Goal: Task Accomplishment & Management: Use online tool/utility

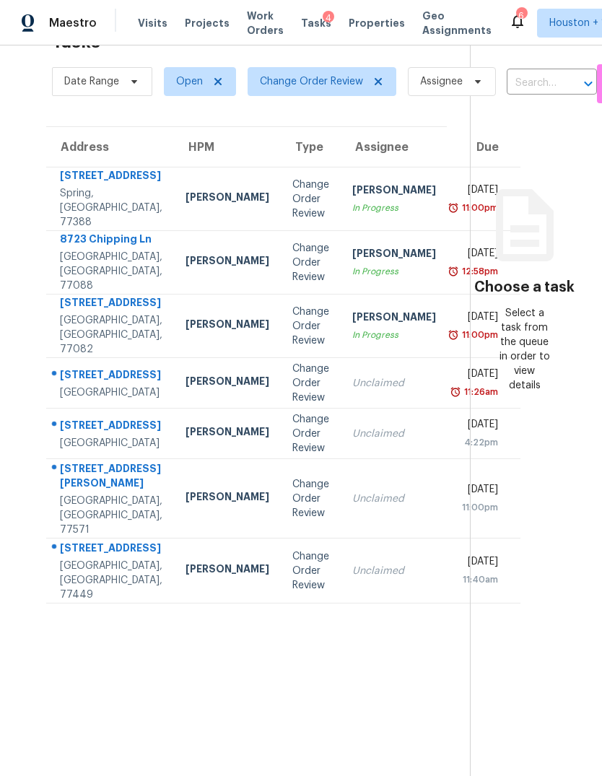
scroll to position [45, 0]
click at [96, 494] on div "[STREET_ADDRESS][PERSON_NAME]" at bounding box center [111, 477] width 103 height 32
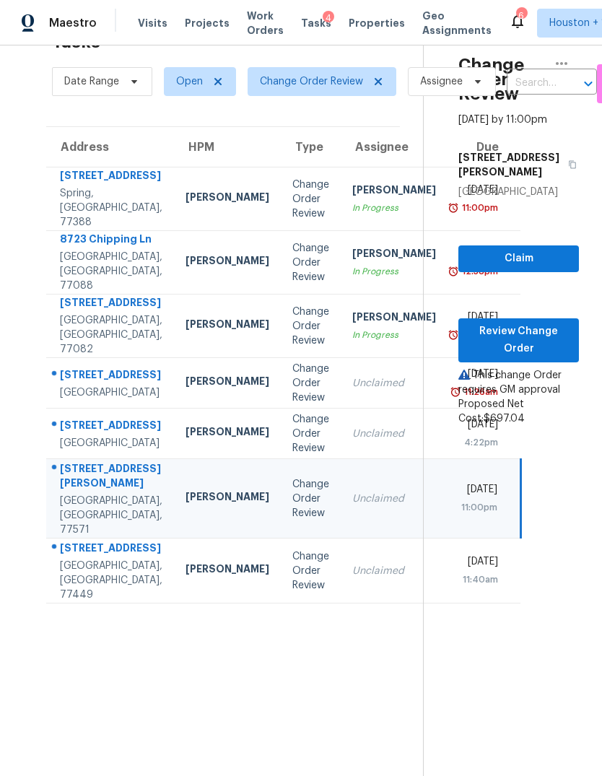
click at [341, 409] on td "Unclaimed" at bounding box center [394, 383] width 107 height 51
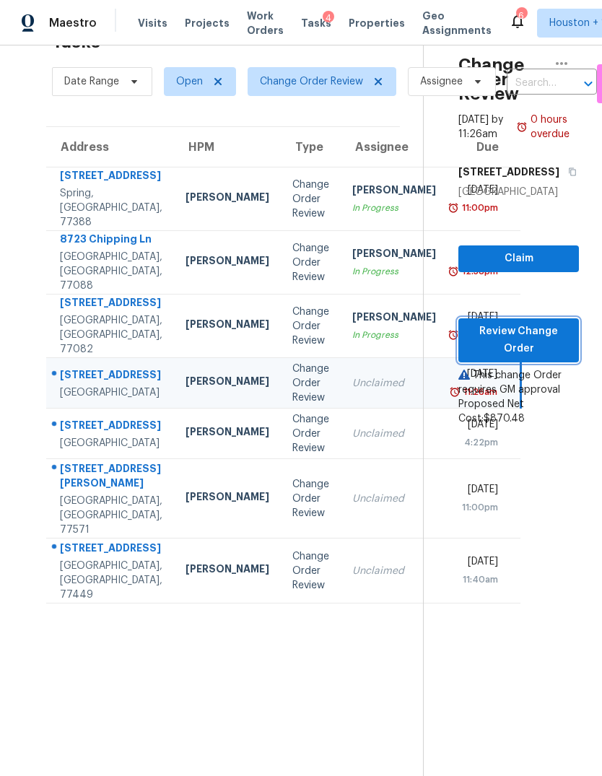
click at [537, 358] on span "Review Change Order" at bounding box center [518, 340] width 97 height 35
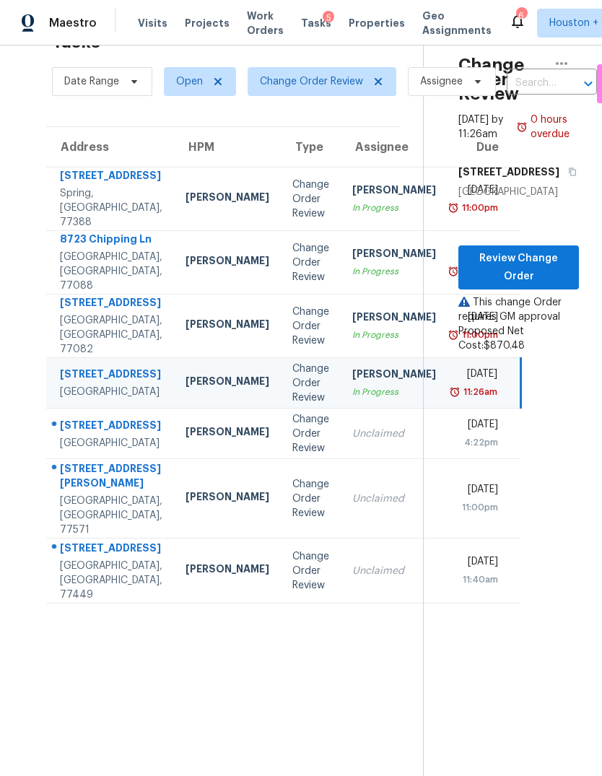
click at [292, 521] on div "Change Order Review" at bounding box center [310, 498] width 37 height 43
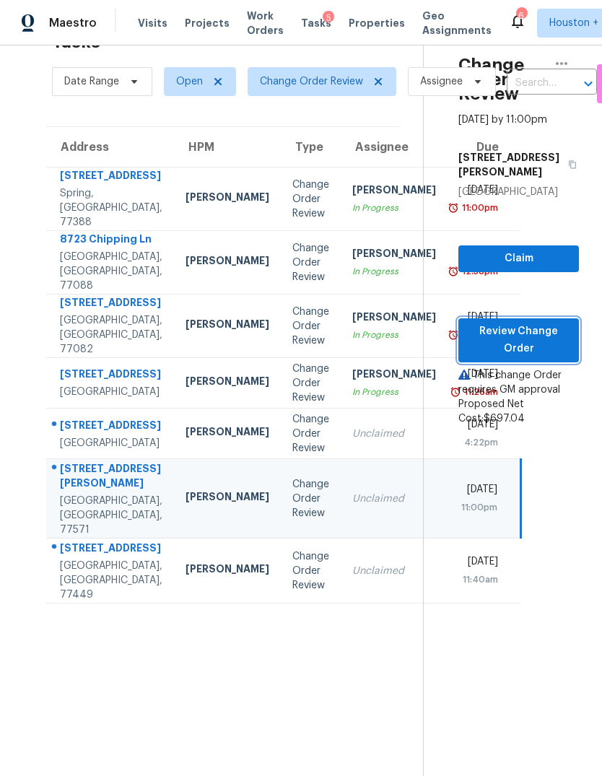
click at [539, 347] on span "Review Change Order" at bounding box center [518, 340] width 97 height 35
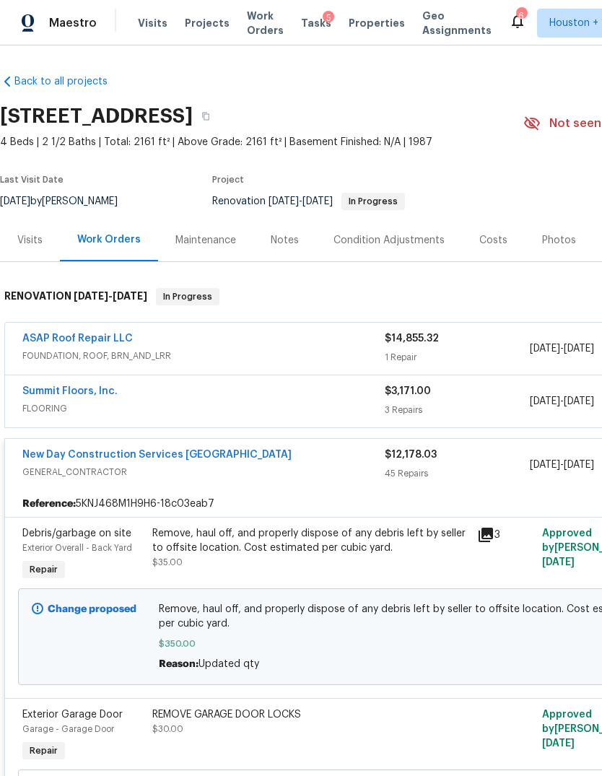
scroll to position [295, 169]
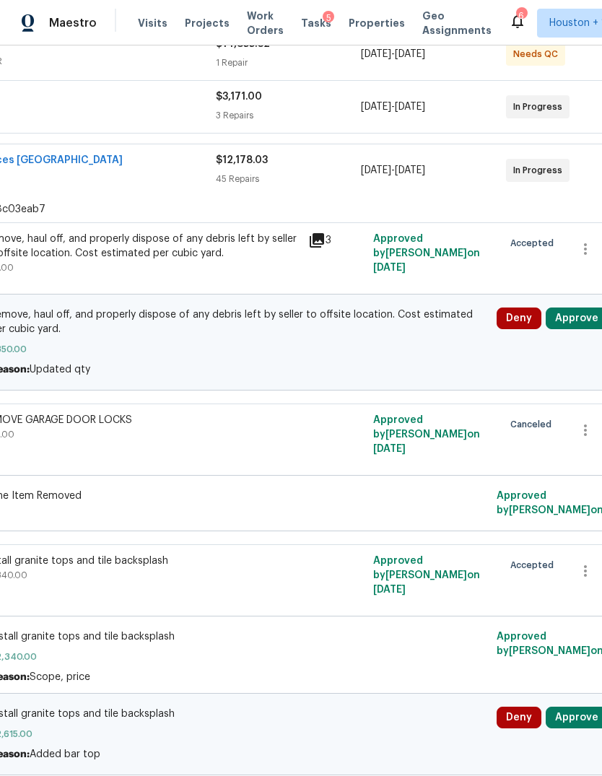
click at [584, 315] on button "Approve" at bounding box center [577, 319] width 62 height 22
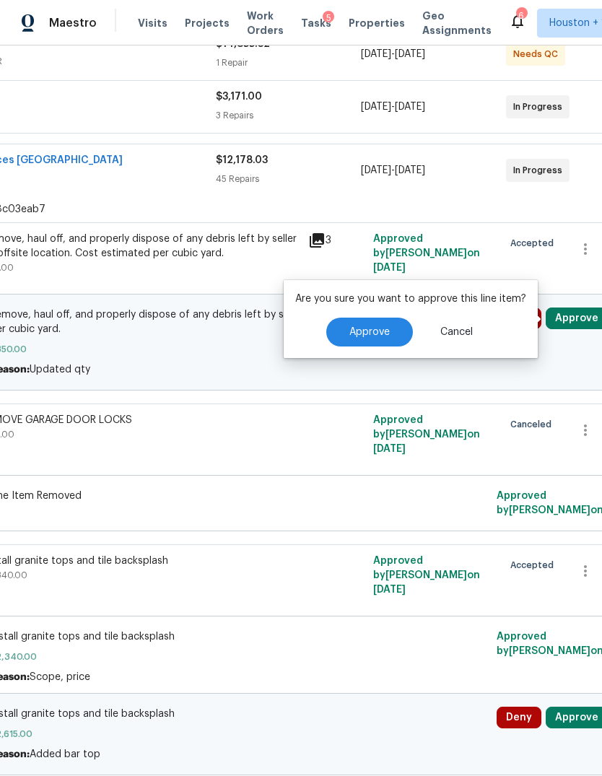
click at [365, 319] on button "Approve" at bounding box center [369, 332] width 87 height 29
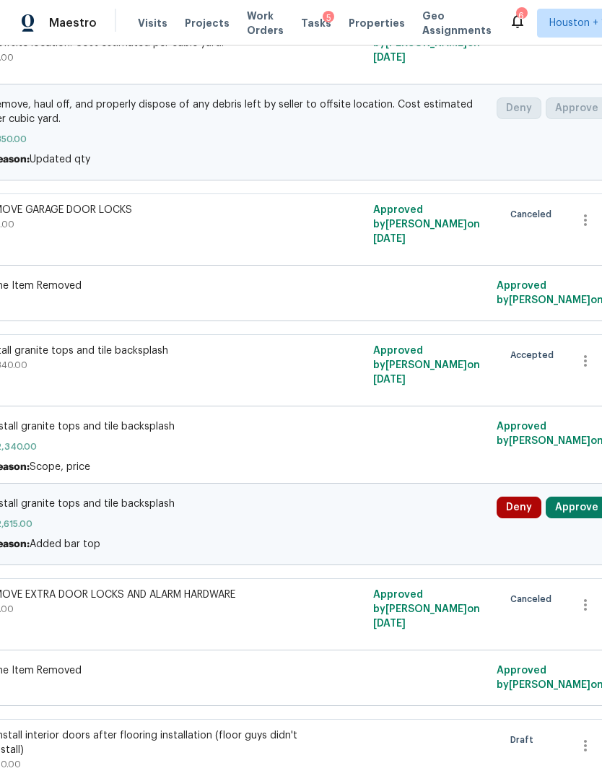
scroll to position [596, 169]
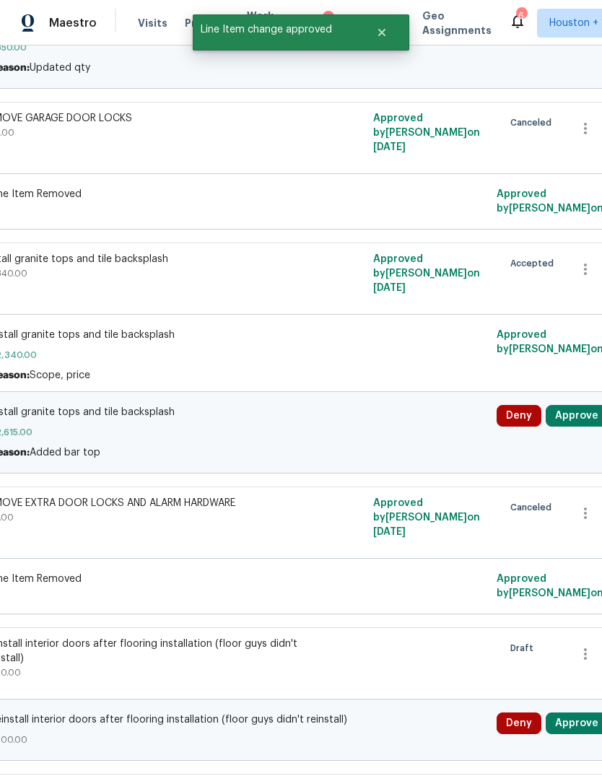
click at [581, 410] on button "Approve" at bounding box center [577, 416] width 62 height 22
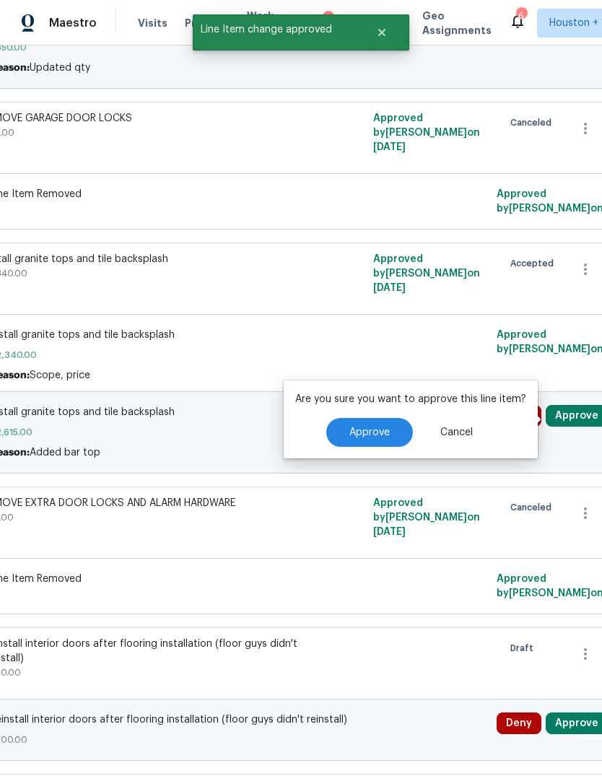
click at [377, 440] on button "Approve" at bounding box center [369, 432] width 87 height 29
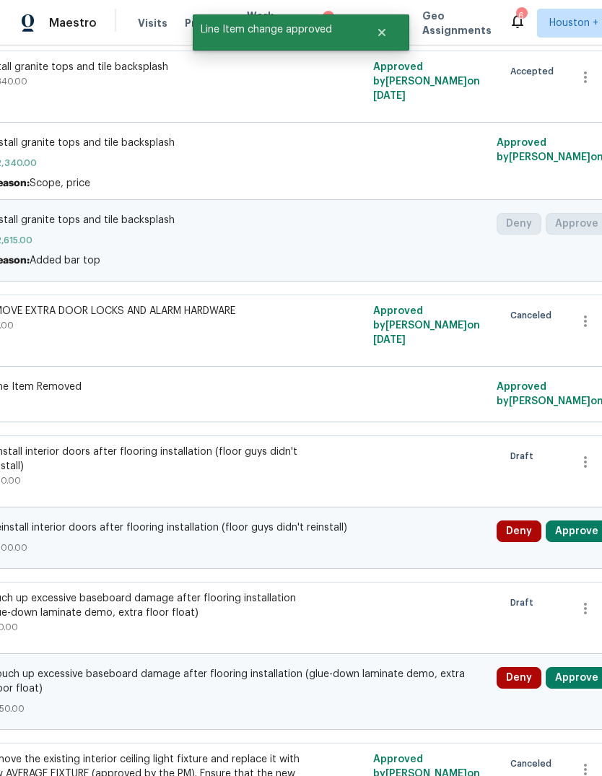
scroll to position [946, 169]
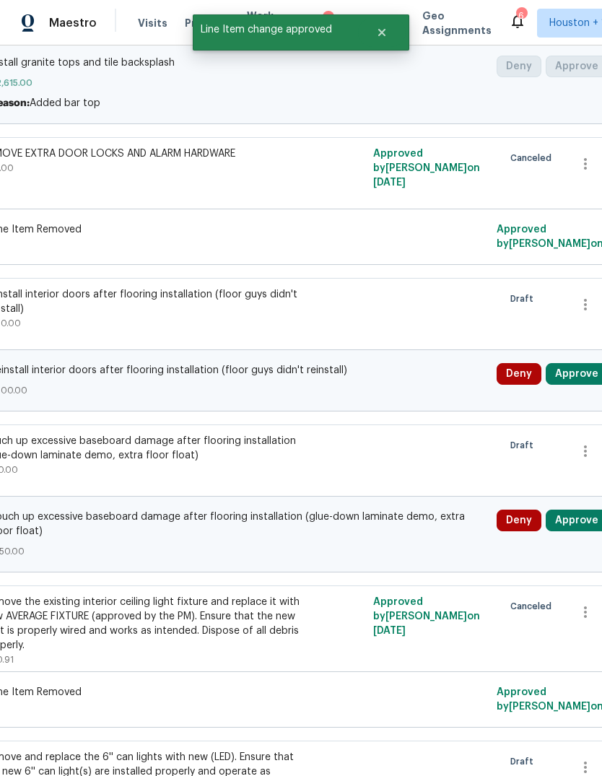
click at [582, 381] on button "Approve" at bounding box center [577, 374] width 62 height 22
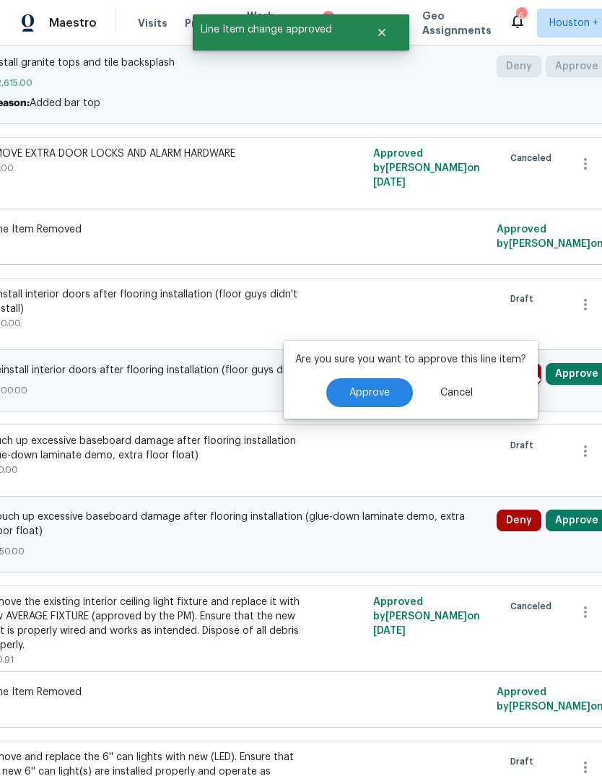
click at [375, 391] on span "Approve" at bounding box center [369, 393] width 40 height 11
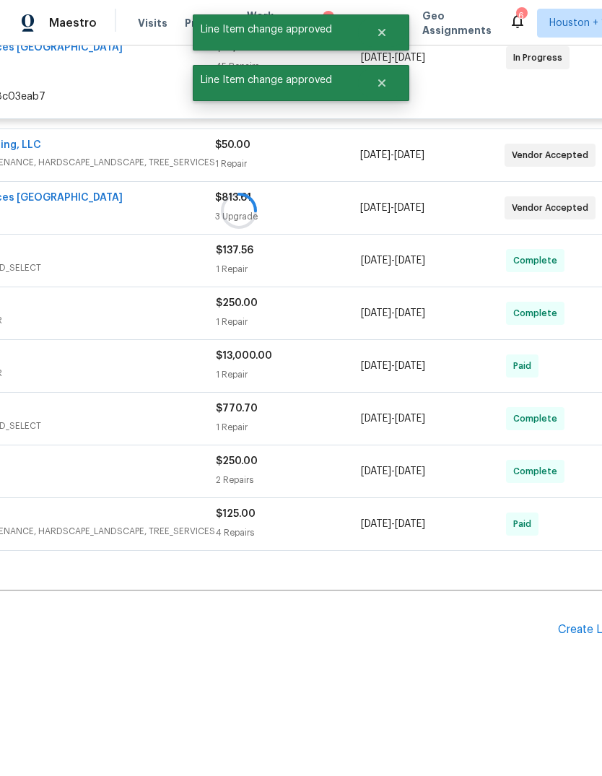
scroll to position [352, 169]
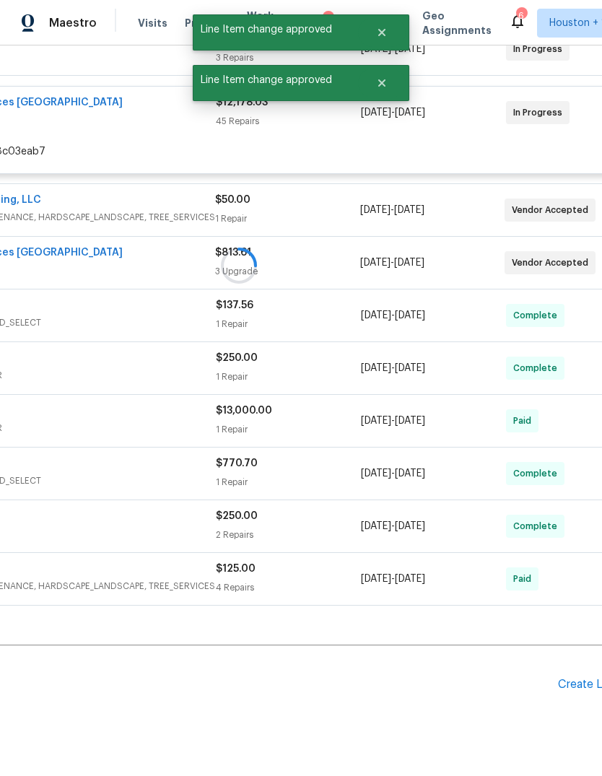
click at [583, 518] on div at bounding box center [239, 265] width 816 height 689
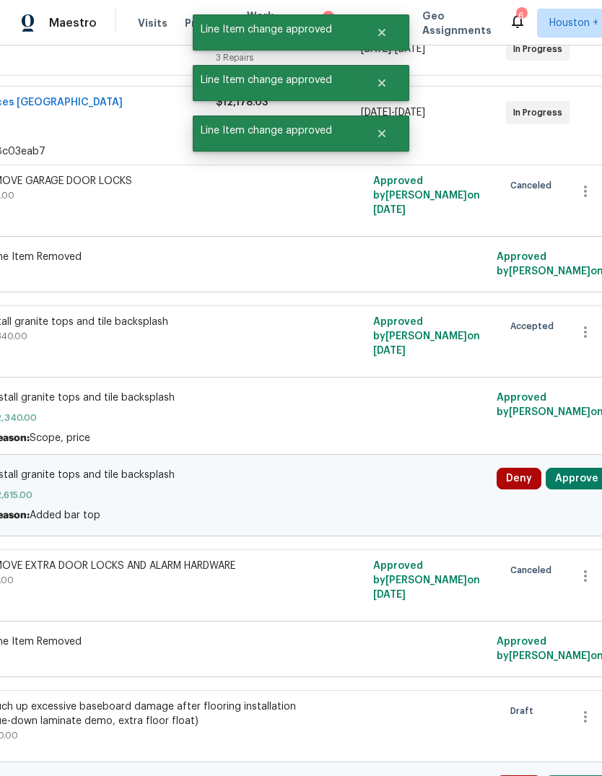
click at [575, 490] on button "Approve" at bounding box center [577, 479] width 62 height 22
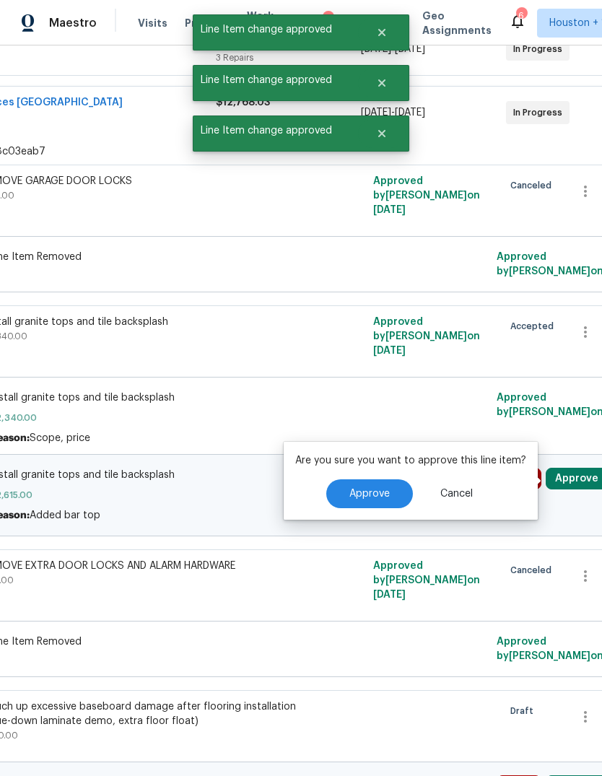
click at [378, 499] on span "Approve" at bounding box center [369, 494] width 40 height 11
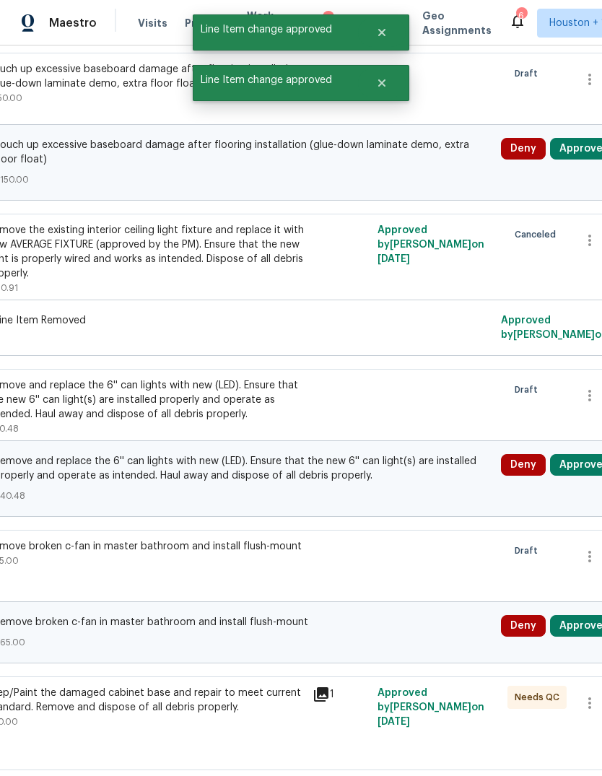
scroll to position [994, 167]
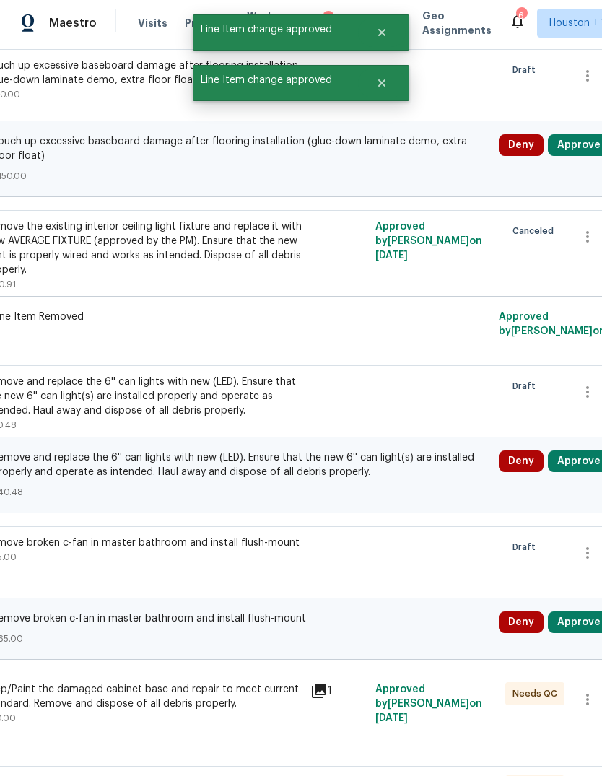
click at [578, 466] on button "Approve" at bounding box center [579, 462] width 62 height 22
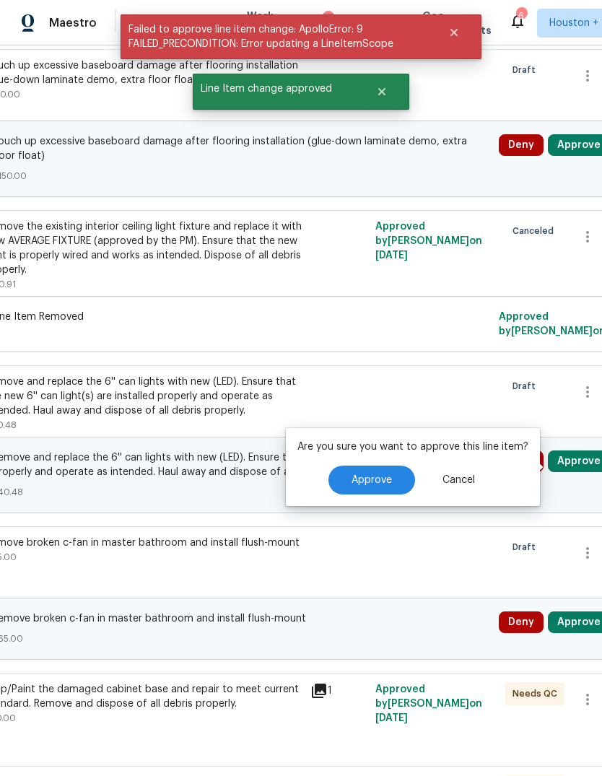
scroll to position [352, 167]
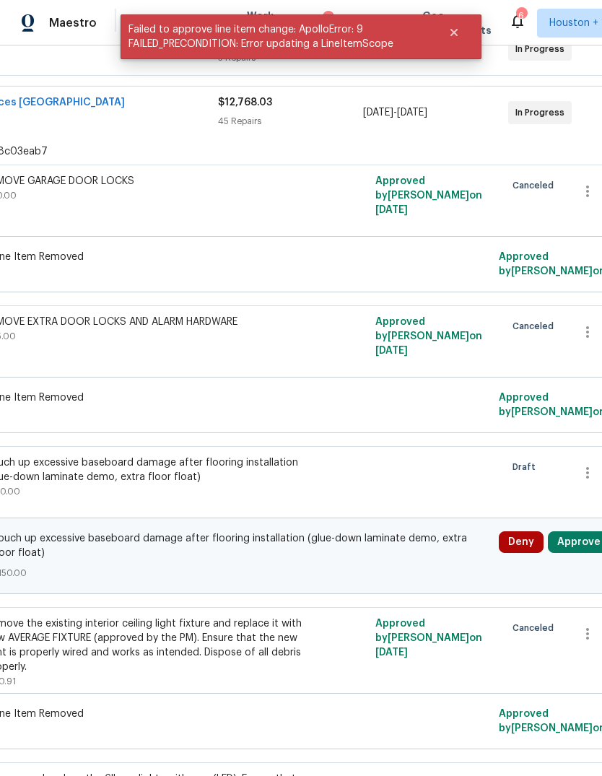
click at [571, 538] on button "Approve" at bounding box center [579, 542] width 62 height 22
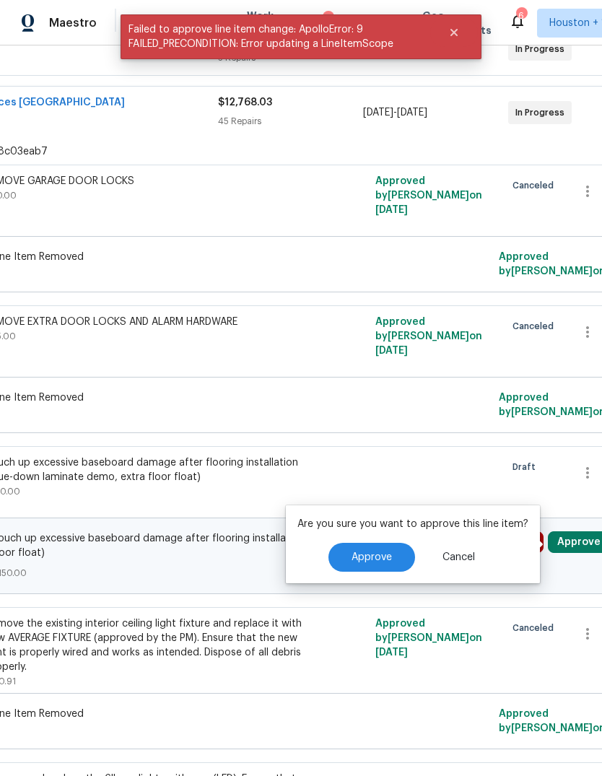
click at [368, 563] on span "Approve" at bounding box center [372, 557] width 40 height 11
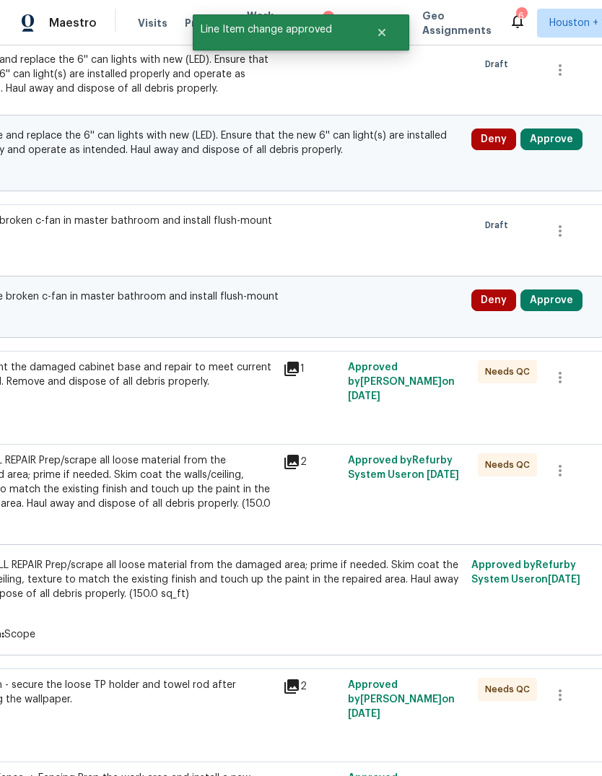
click at [567, 311] on button "Approve" at bounding box center [552, 301] width 62 height 22
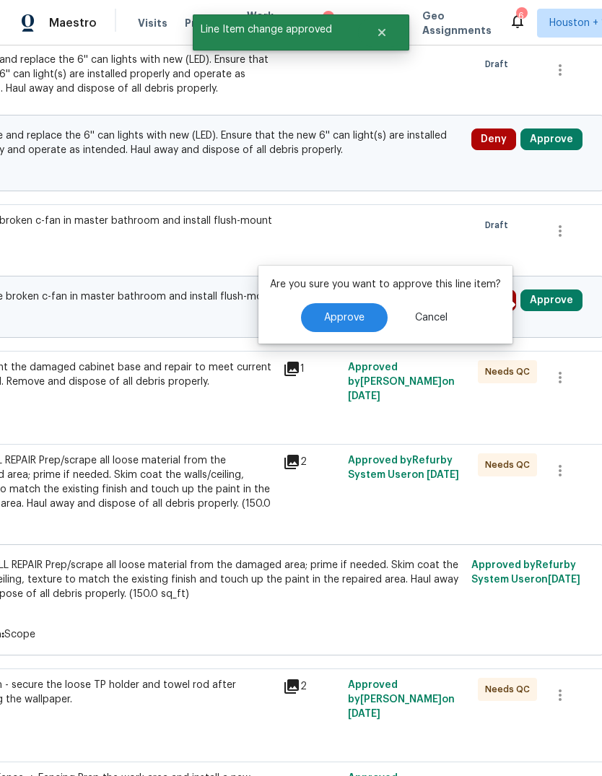
click at [359, 326] on button "Approve" at bounding box center [344, 317] width 87 height 29
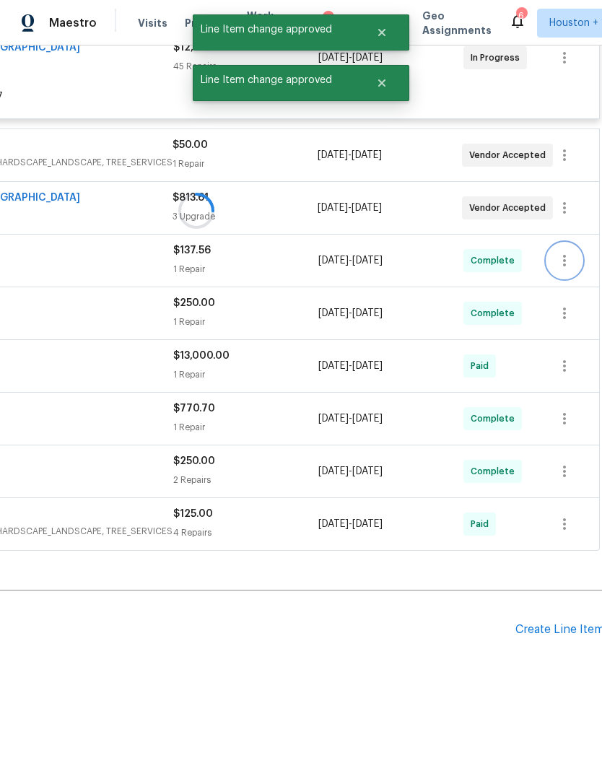
click at [568, 278] on button "button" at bounding box center [564, 260] width 35 height 35
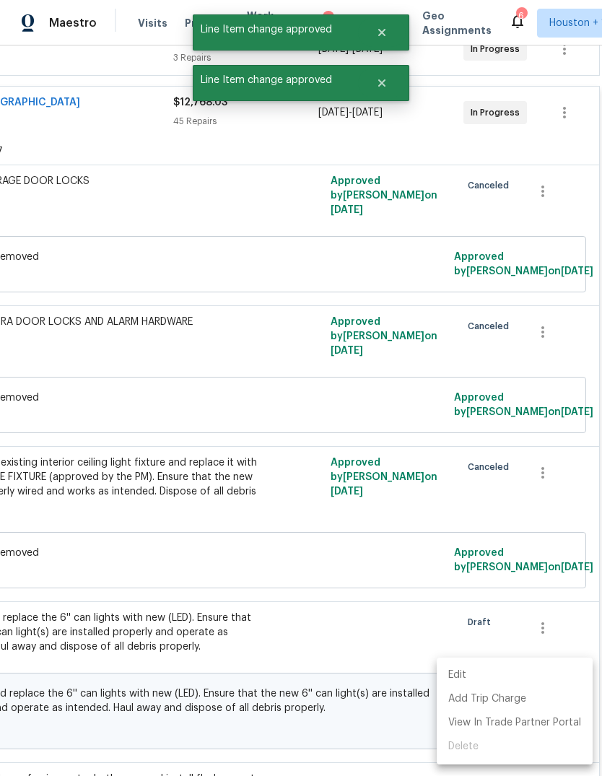
click at [358, 281] on div at bounding box center [301, 388] width 602 height 776
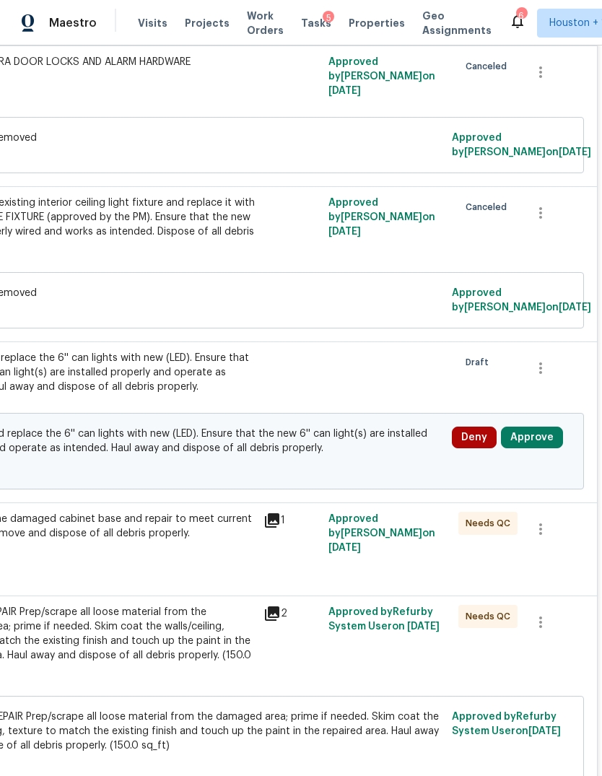
click at [544, 440] on button "Approve" at bounding box center [532, 438] width 62 height 22
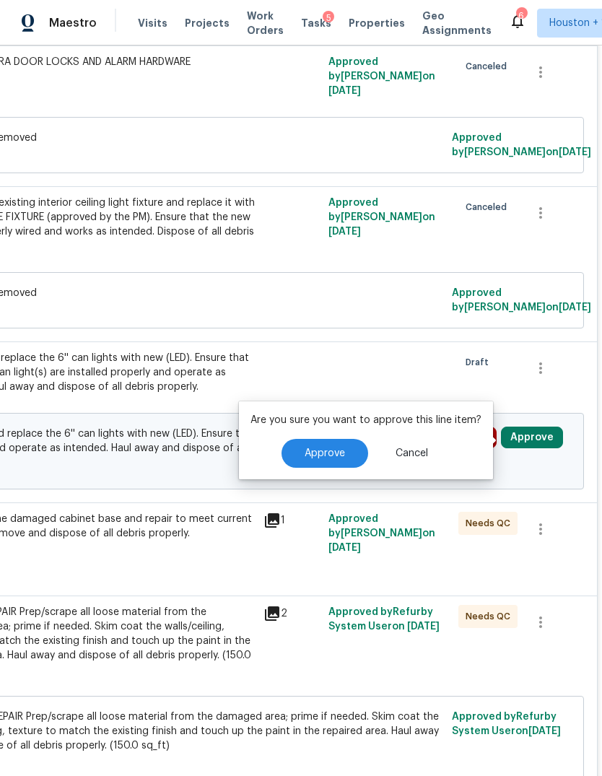
click at [339, 461] on button "Approve" at bounding box center [325, 453] width 87 height 29
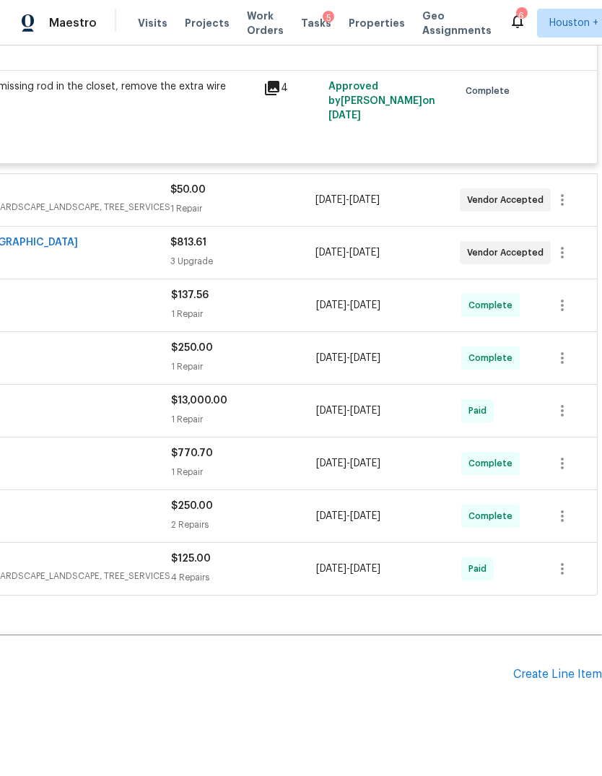
scroll to position [6276, 214]
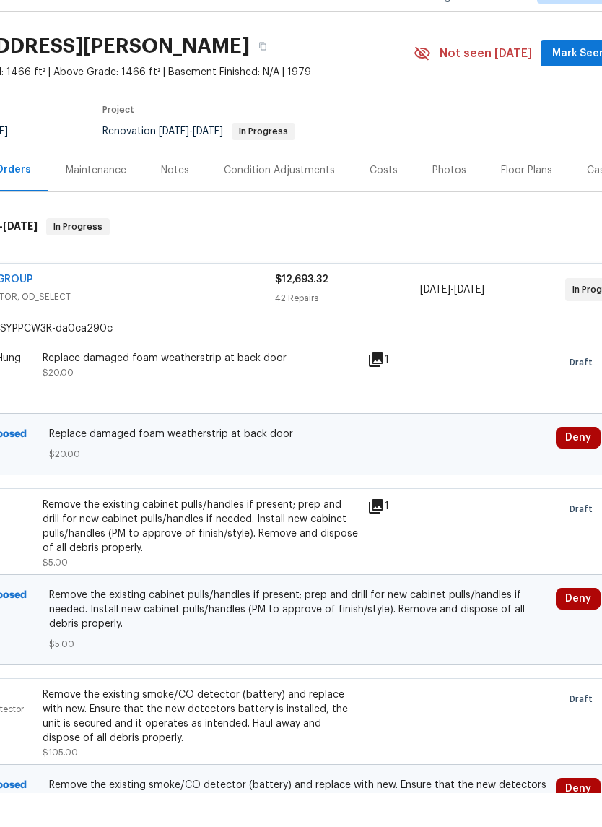
scroll to position [50, 153]
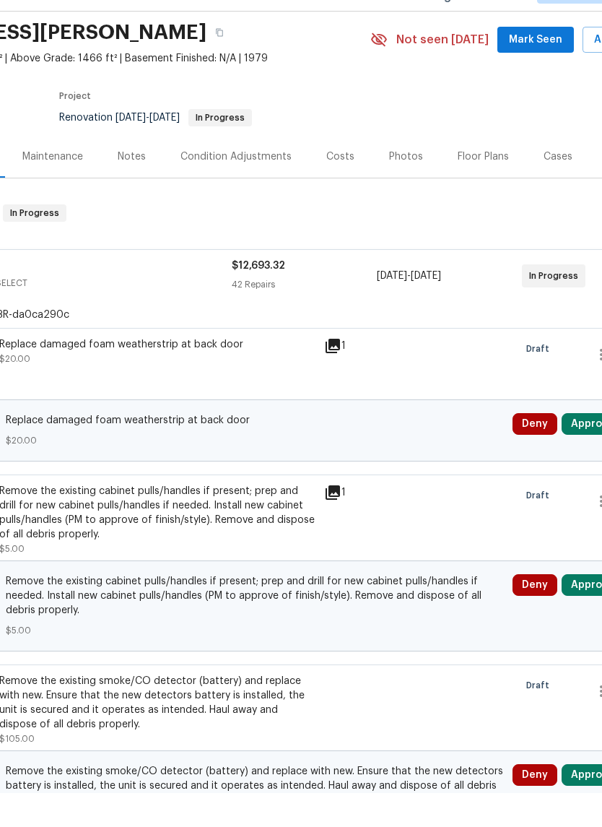
click at [583, 447] on button "Approve" at bounding box center [593, 458] width 62 height 22
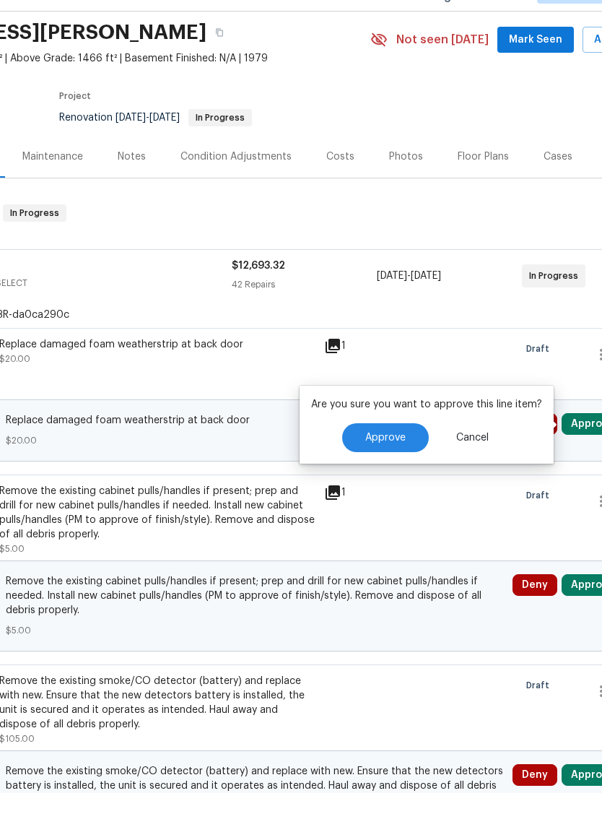
click at [378, 457] on button "Approve" at bounding box center [385, 471] width 87 height 29
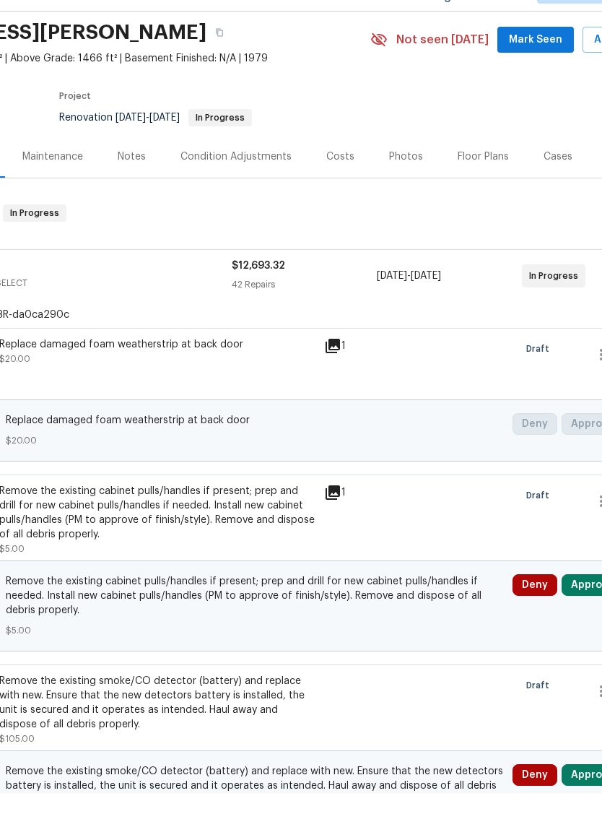
click at [581, 608] on button "Approve" at bounding box center [593, 619] width 62 height 22
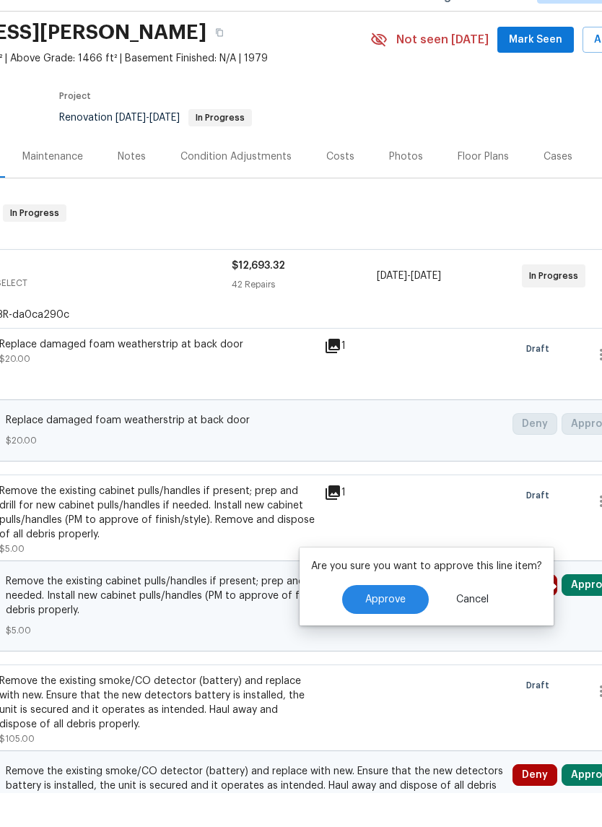
click at [379, 628] on span "Approve" at bounding box center [385, 633] width 40 height 11
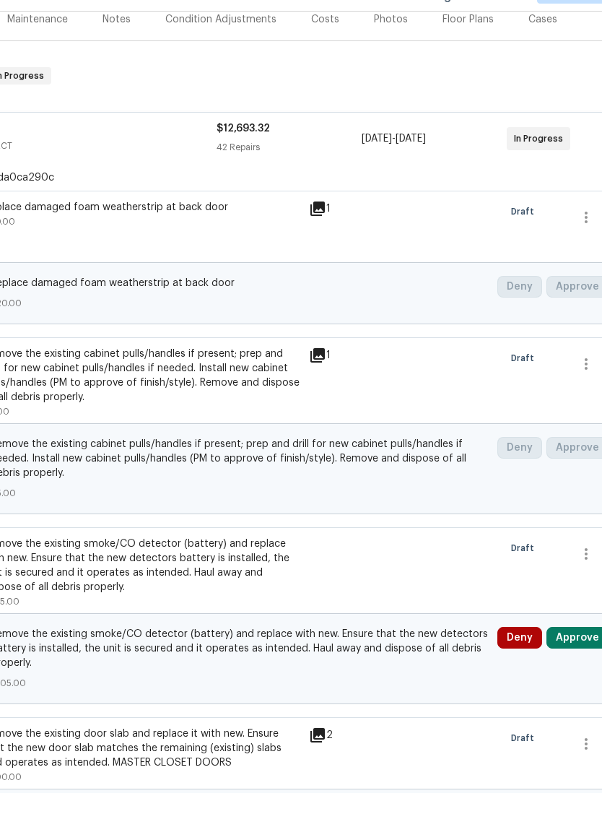
scroll to position [204, 171]
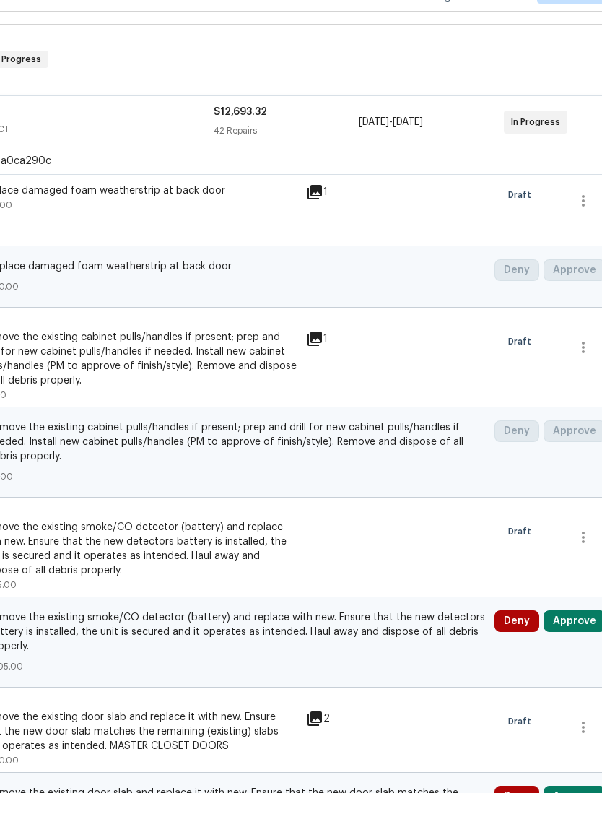
click at [570, 644] on button "Approve" at bounding box center [575, 655] width 62 height 22
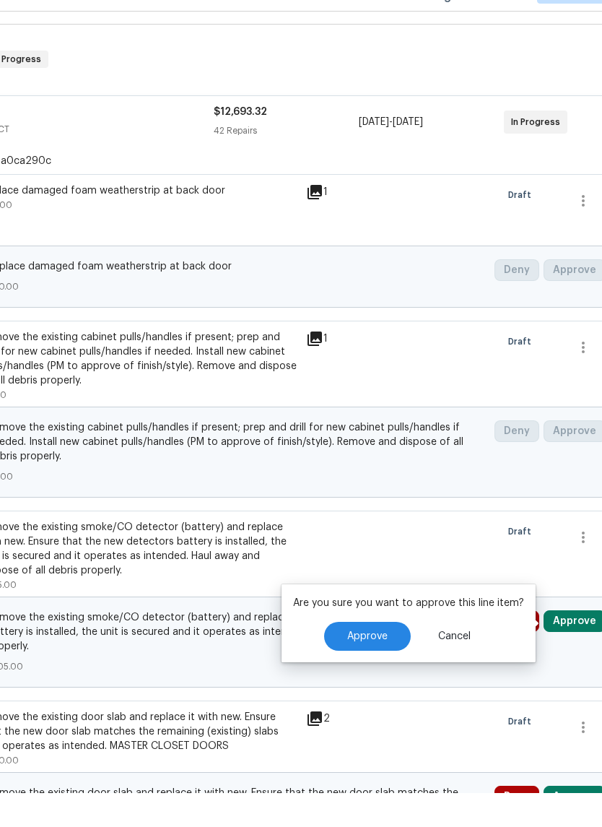
click at [373, 665] on span "Approve" at bounding box center [367, 670] width 40 height 11
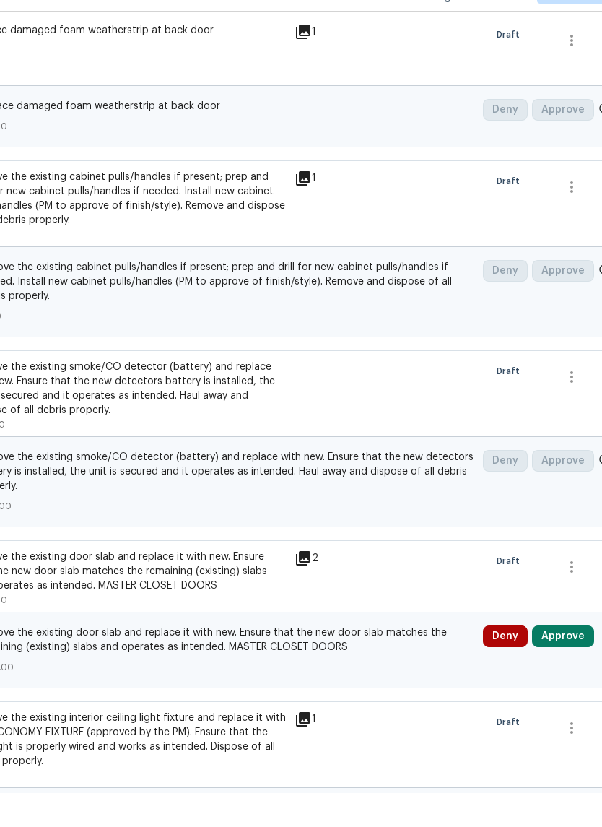
scroll to position [620, 192]
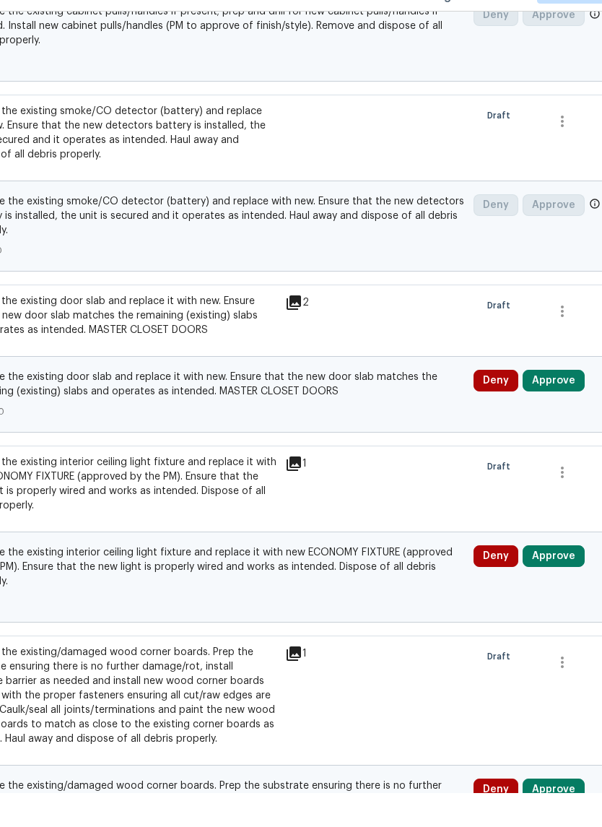
click at [568, 404] on button "Approve" at bounding box center [554, 415] width 62 height 22
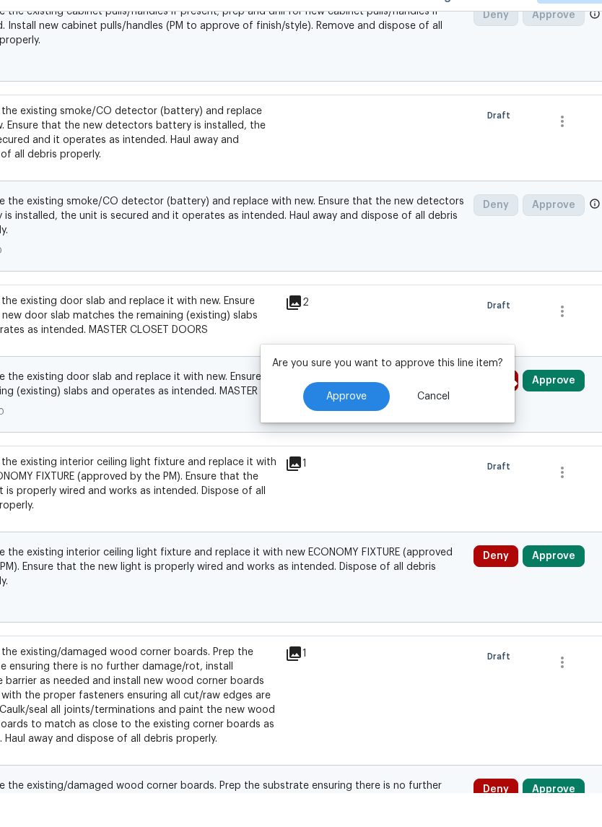
click at [362, 425] on span "Approve" at bounding box center [346, 430] width 40 height 11
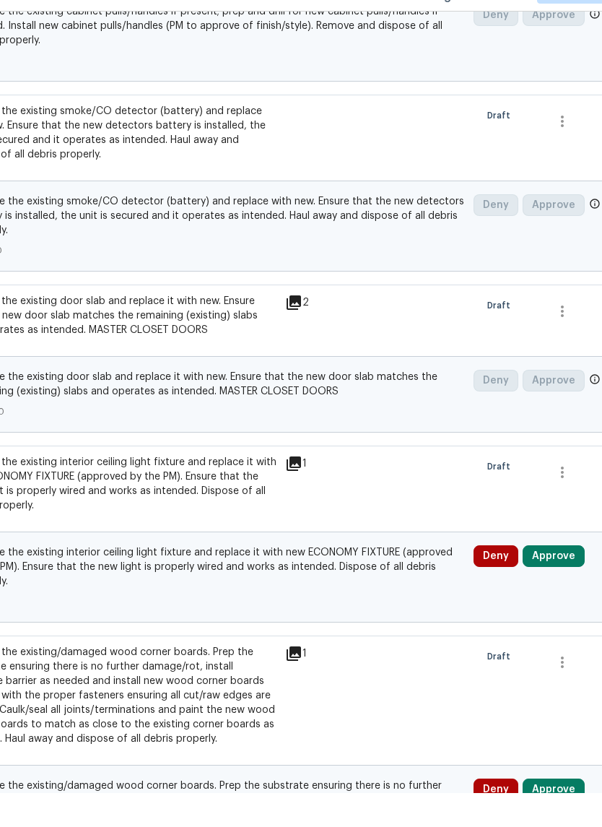
click at [560, 579] on button "Approve" at bounding box center [554, 590] width 62 height 22
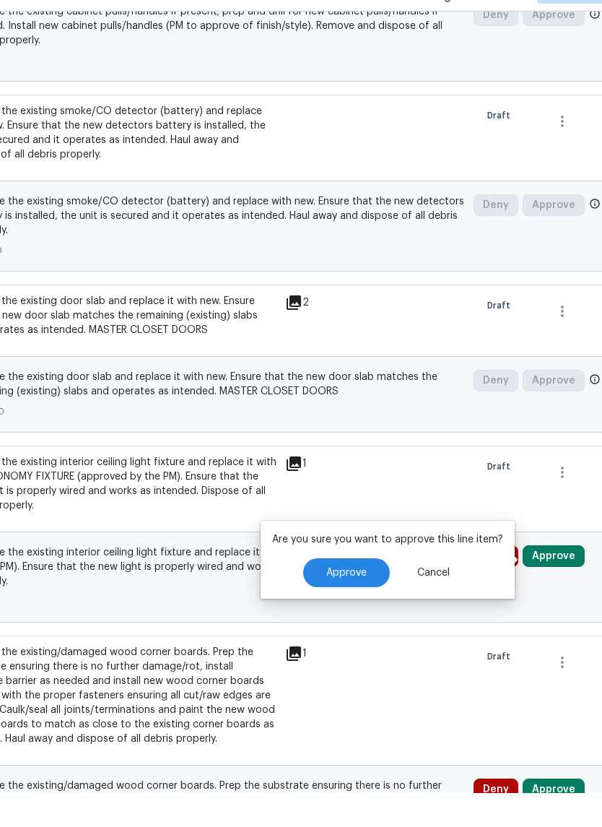
click at [356, 592] on button "Approve" at bounding box center [346, 606] width 87 height 29
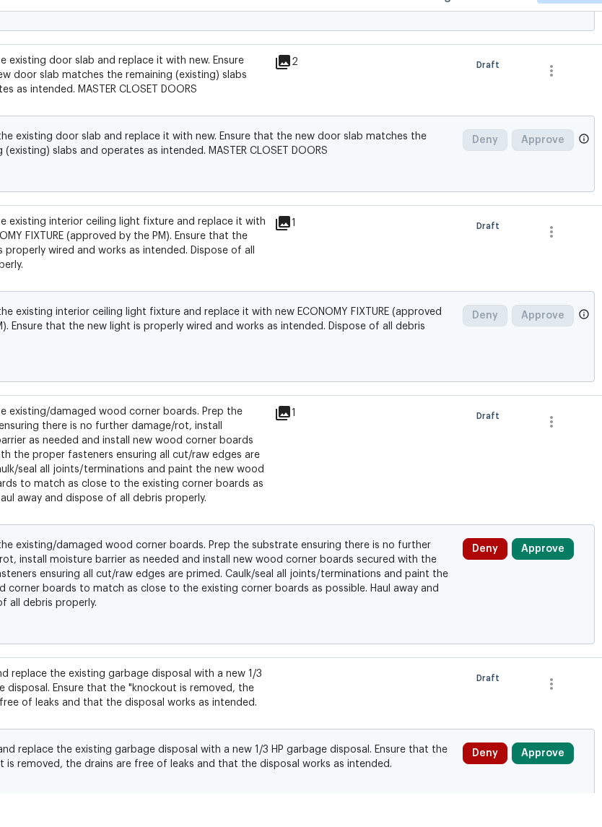
scroll to position [988, 206]
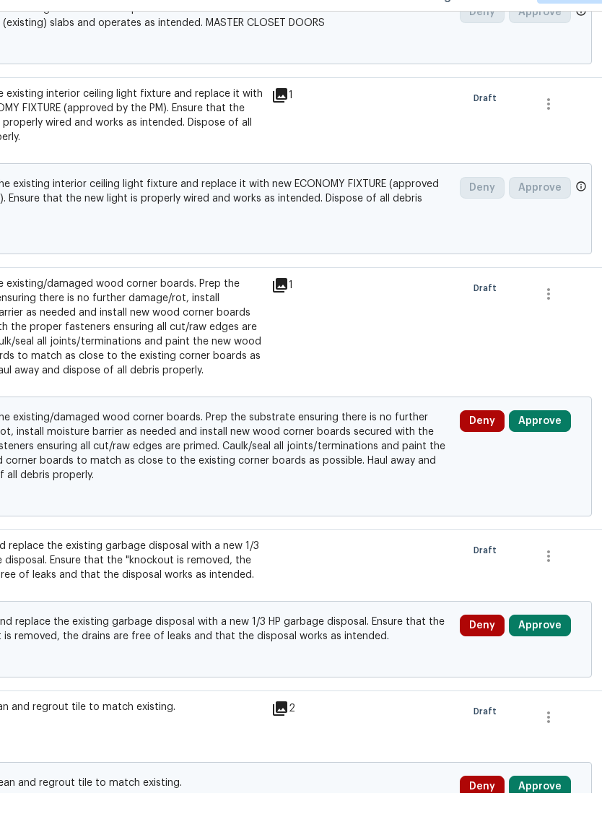
click at [553, 444] on button "Approve" at bounding box center [540, 455] width 62 height 22
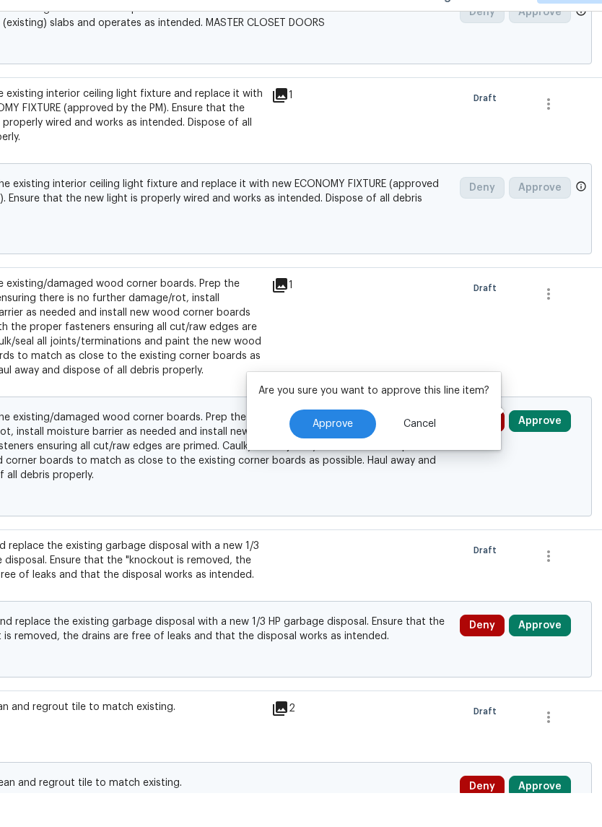
click at [353, 443] on button "Approve" at bounding box center [333, 457] width 87 height 29
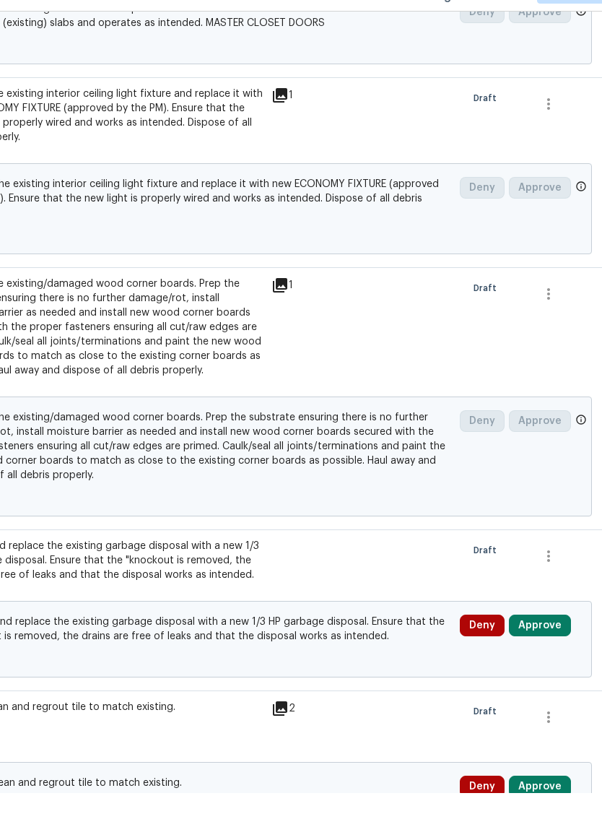
click at [548, 648] on button "Approve" at bounding box center [540, 659] width 62 height 22
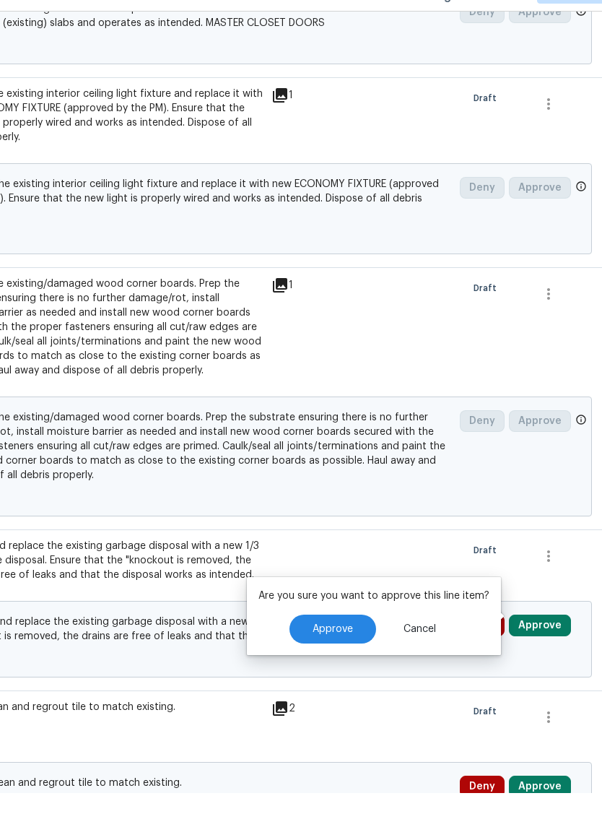
click at [347, 658] on span "Approve" at bounding box center [333, 663] width 40 height 11
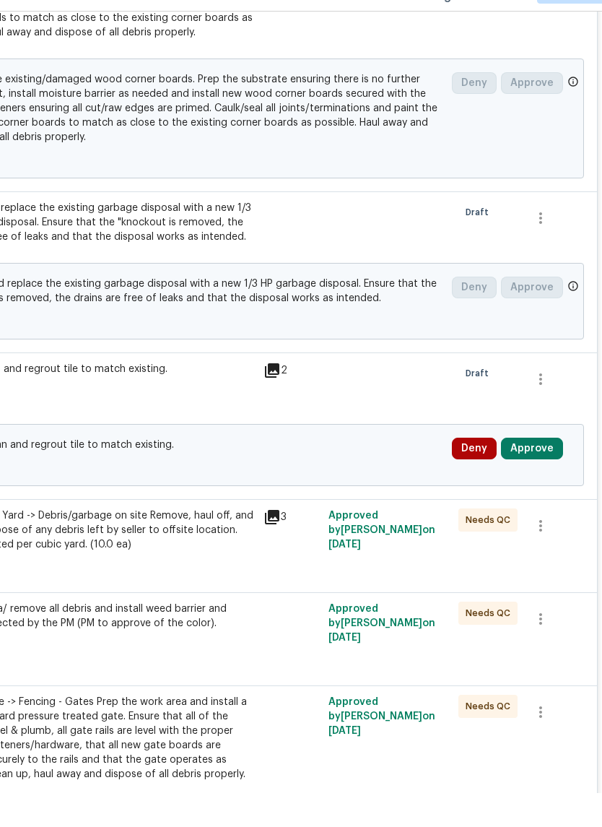
scroll to position [1326, 214]
click at [551, 472] on button "Approve" at bounding box center [532, 483] width 62 height 22
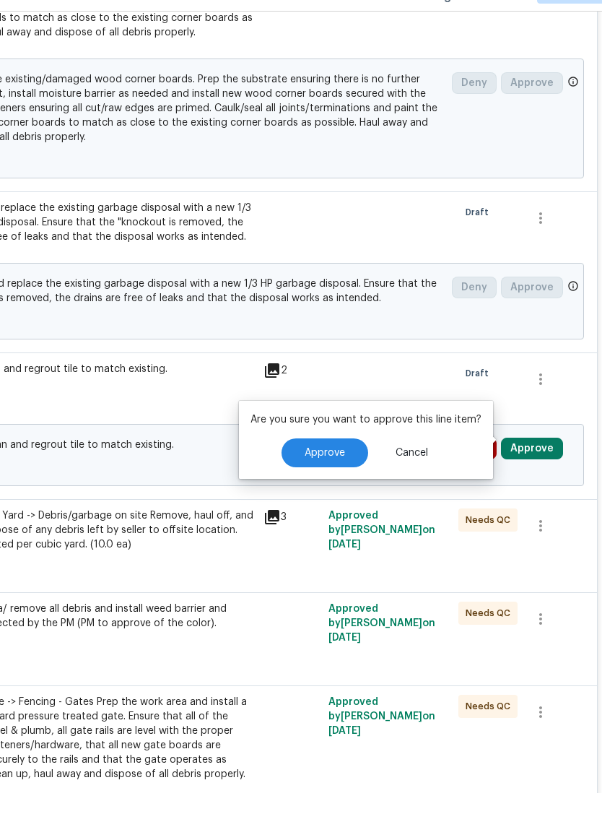
click at [337, 482] on span "Approve" at bounding box center [325, 487] width 40 height 11
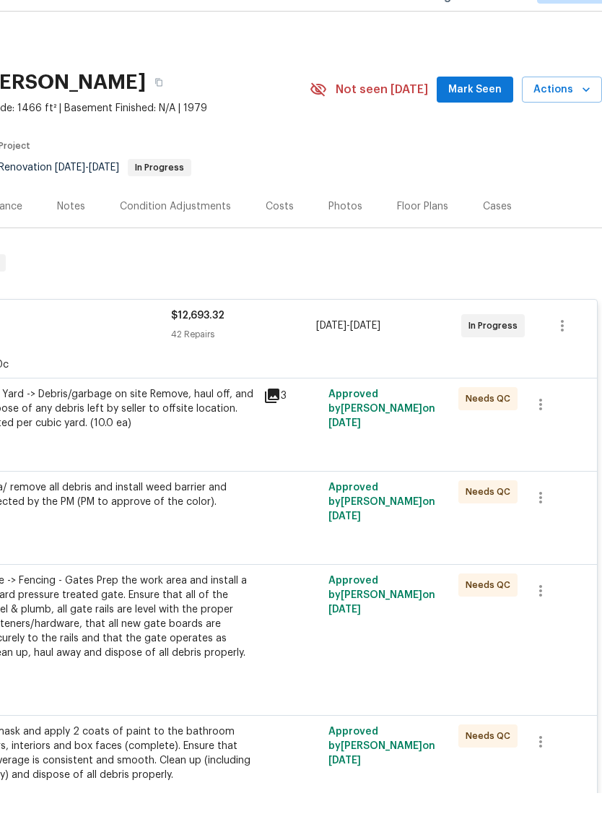
scroll to position [0, 214]
